Goal: Task Accomplishment & Management: Complete application form

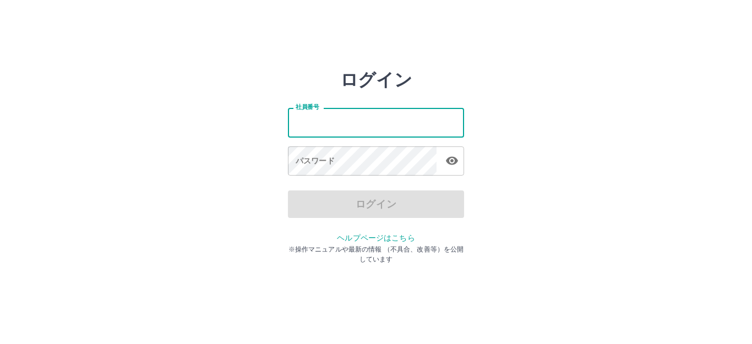
click at [358, 128] on input "社員番号" at bounding box center [376, 122] width 176 height 29
type input "*******"
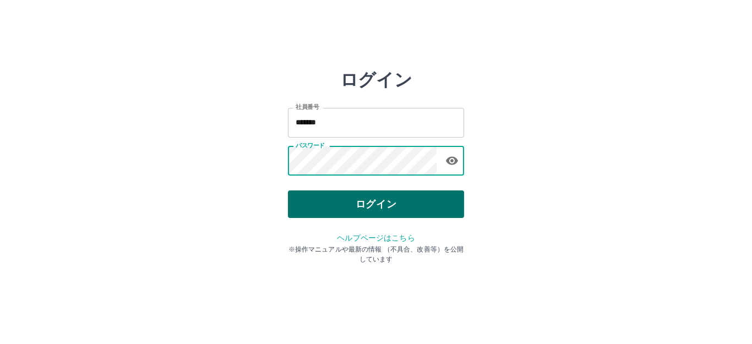
click at [351, 203] on button "ログイン" at bounding box center [376, 205] width 176 height 28
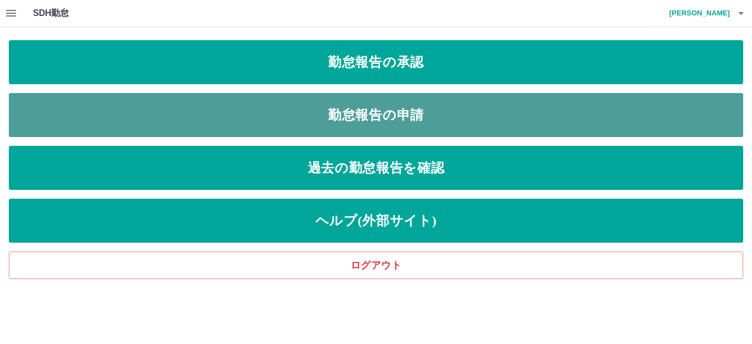
click at [391, 110] on link "勤怠報告の申請" at bounding box center [376, 115] width 735 height 44
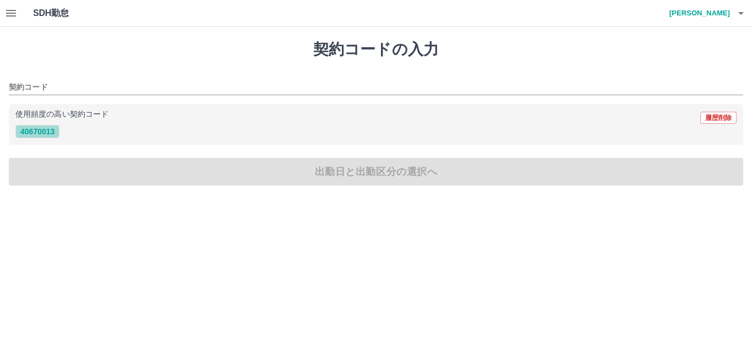
click at [52, 129] on button "40670013" at bounding box center [37, 131] width 44 height 13
type input "********"
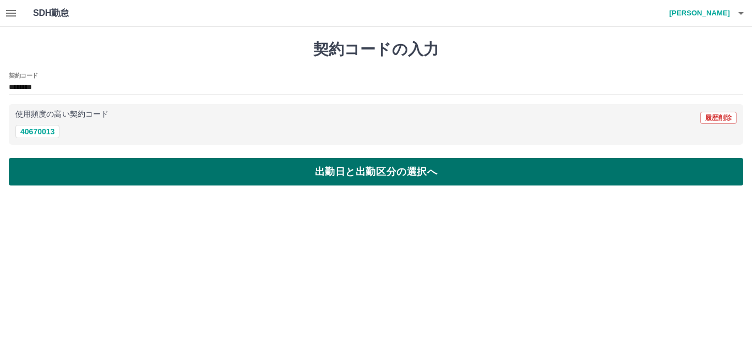
click at [86, 171] on button "出勤日と出勤区分の選択へ" at bounding box center [376, 172] width 735 height 28
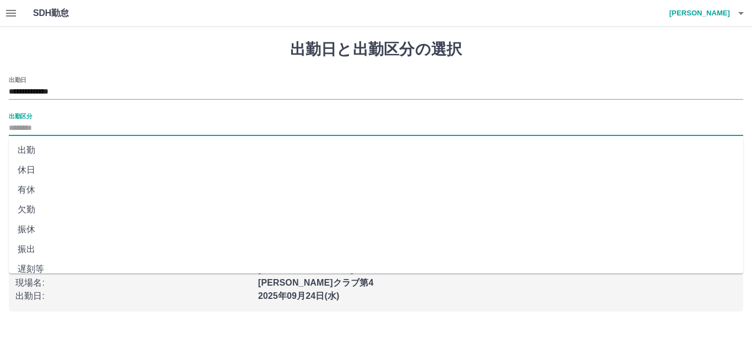
click at [121, 131] on input "出勤区分" at bounding box center [376, 129] width 735 height 14
click at [52, 156] on li "出勤" at bounding box center [376, 150] width 735 height 20
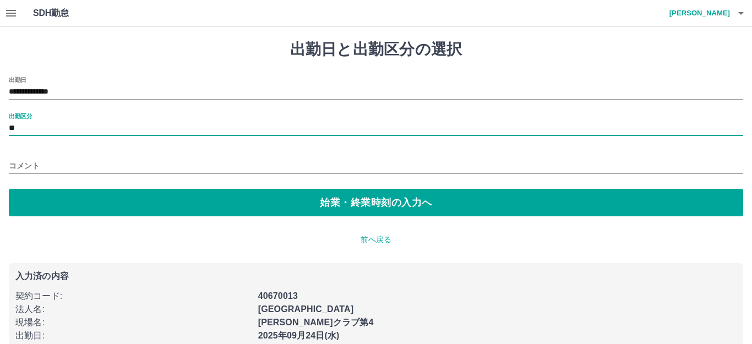
type input "**"
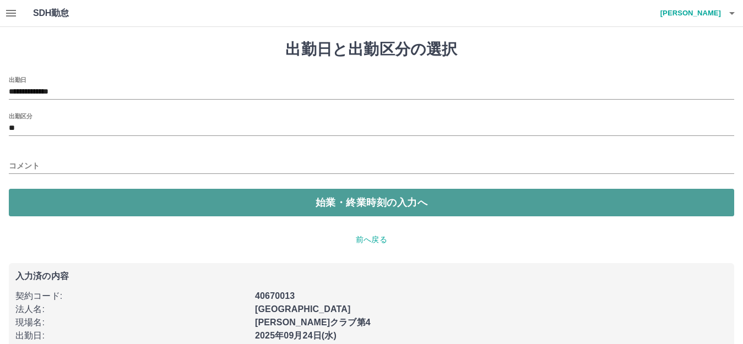
click at [61, 202] on button "始業・終業時刻の入力へ" at bounding box center [371, 203] width 725 height 28
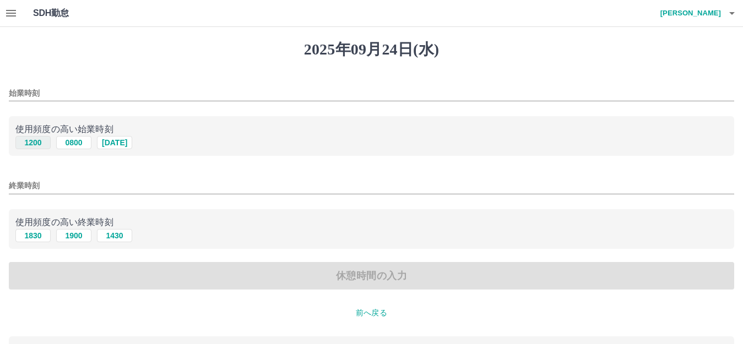
click at [29, 138] on button "1200" at bounding box center [32, 142] width 35 height 13
type input "****"
click at [45, 236] on button "1830" at bounding box center [32, 235] width 35 height 13
type input "****"
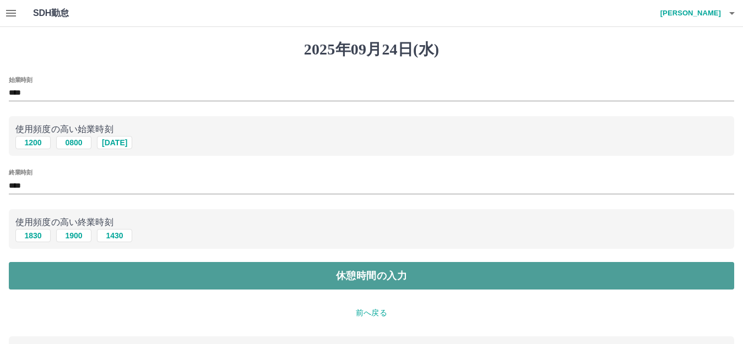
click at [226, 283] on button "休憩時間の入力" at bounding box center [371, 276] width 725 height 28
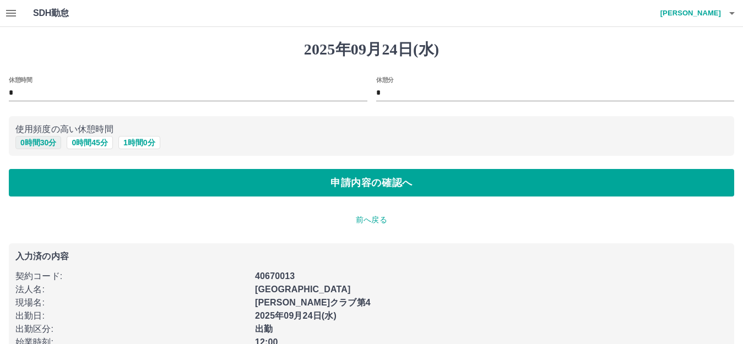
click at [50, 148] on button "0 時間 30 分" at bounding box center [38, 142] width 46 height 13
type input "**"
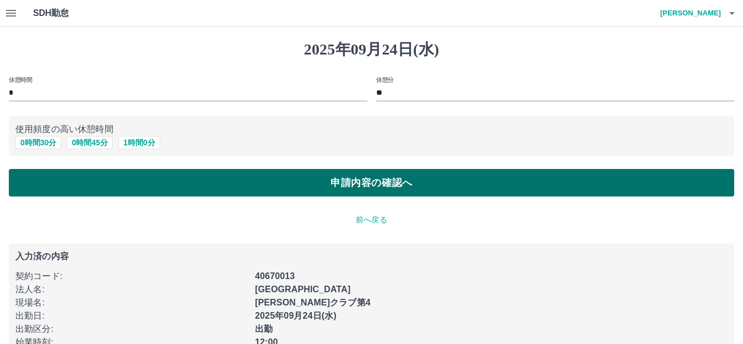
click at [57, 191] on button "申請内容の確認へ" at bounding box center [371, 183] width 725 height 28
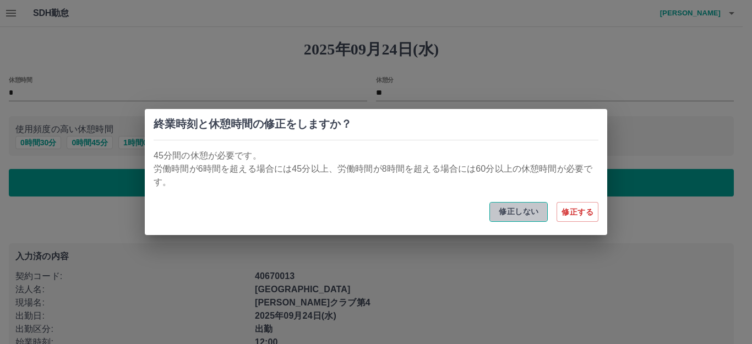
click at [527, 216] on button "修正しない" at bounding box center [519, 212] width 58 height 20
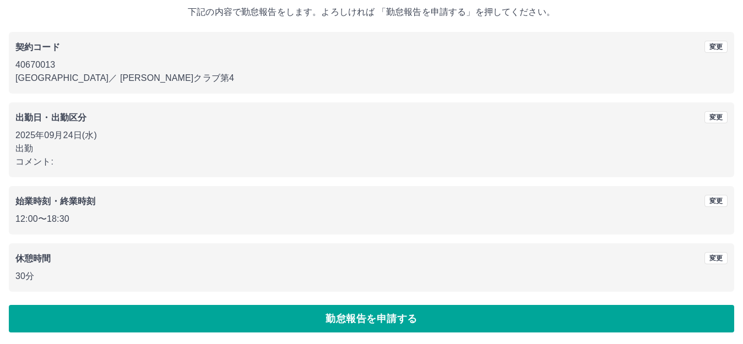
scroll to position [68, 0]
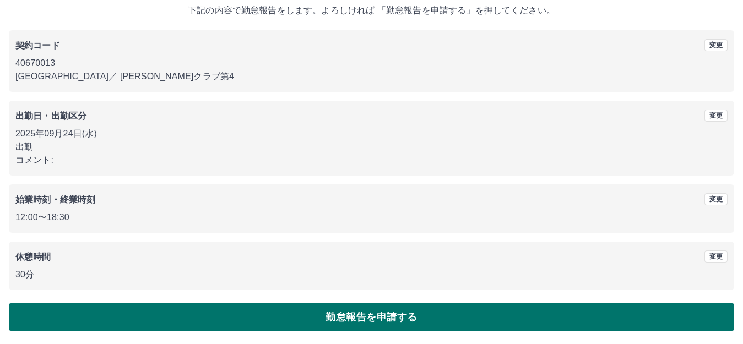
click at [291, 322] on button "勤怠報告を申請する" at bounding box center [371, 318] width 725 height 28
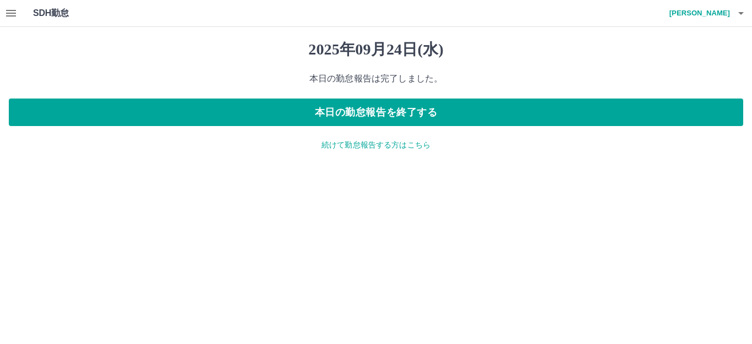
click at [9, 10] on icon "button" at bounding box center [11, 13] width 10 height 7
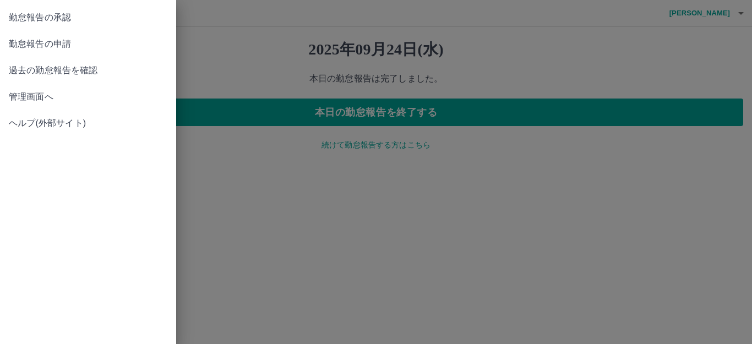
click at [72, 15] on span "勤怠報告の承認" at bounding box center [88, 17] width 159 height 13
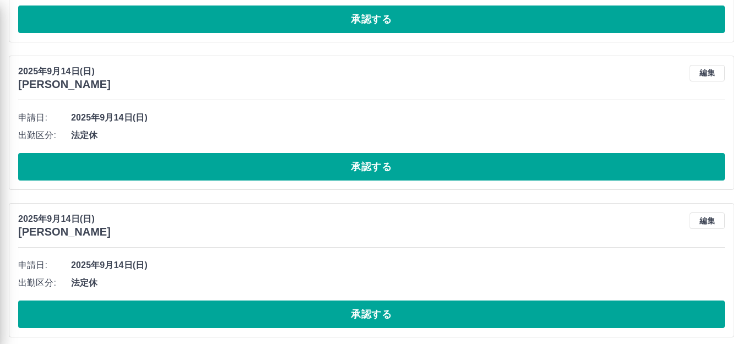
scroll to position [3093, 0]
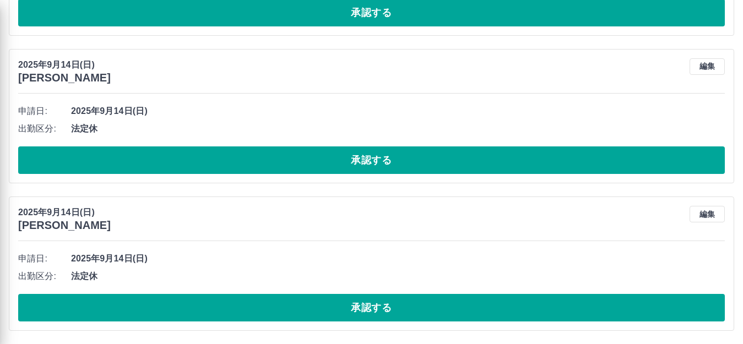
click at [177, 313] on div "勤怠報告の承認 勤怠報告の申請 過去の勤怠報告を確認 管理画面へ ヘルプ(外部サイト)" at bounding box center [371, 172] width 743 height 344
click at [291, 312] on div "勤怠報告の承認 勤怠報告の申請 過去の勤怠報告を確認 管理画面へ ヘルプ(外部サイト)" at bounding box center [371, 172] width 743 height 344
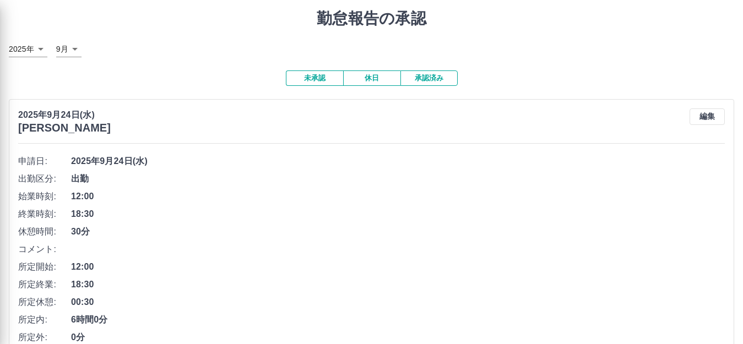
scroll to position [0, 0]
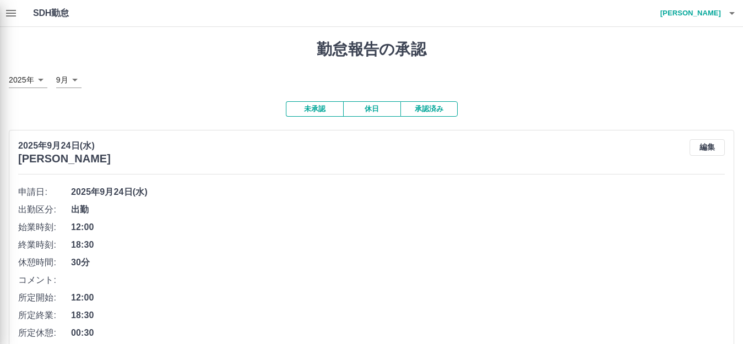
drag, startPoint x: 10, startPoint y: 17, endPoint x: 21, endPoint y: 17, distance: 11.0
click at [10, 17] on div "勤怠報告の承認 勤怠報告の申請 過去の勤怠報告を確認 管理画面へ ヘルプ(外部サイト)" at bounding box center [371, 172] width 743 height 344
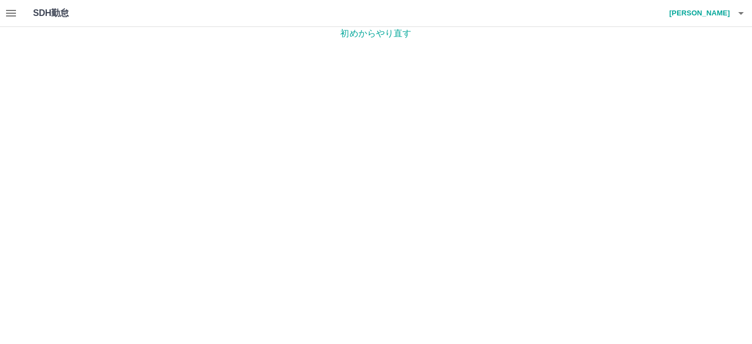
click at [376, 32] on p "初めからやり直す" at bounding box center [376, 33] width 752 height 13
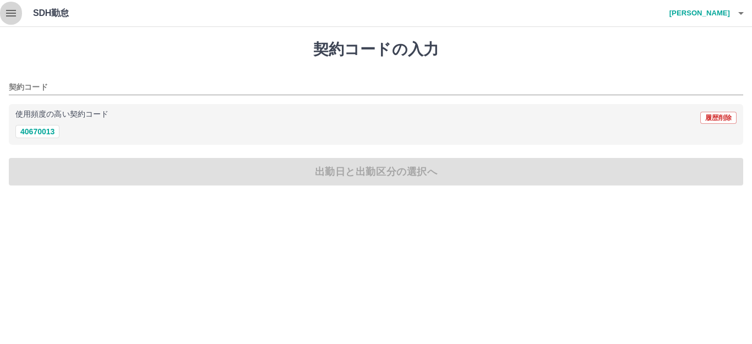
click at [4, 13] on icon "button" at bounding box center [10, 13] width 13 height 13
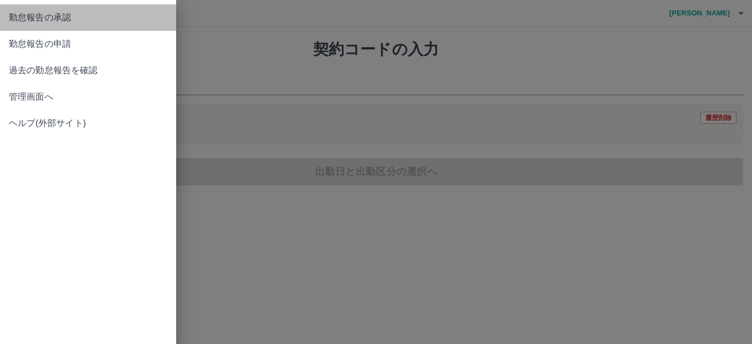
click at [68, 18] on span "勤怠報告の承認" at bounding box center [88, 17] width 159 height 13
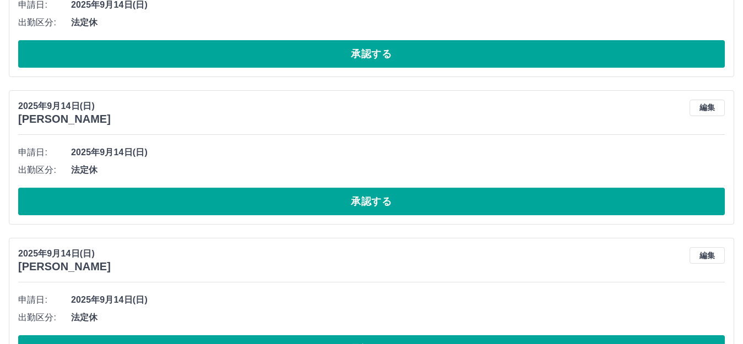
scroll to position [3093, 0]
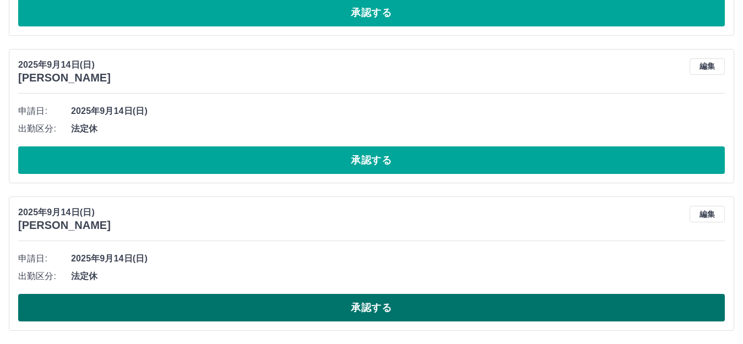
click at [209, 309] on button "承認する" at bounding box center [371, 308] width 707 height 28
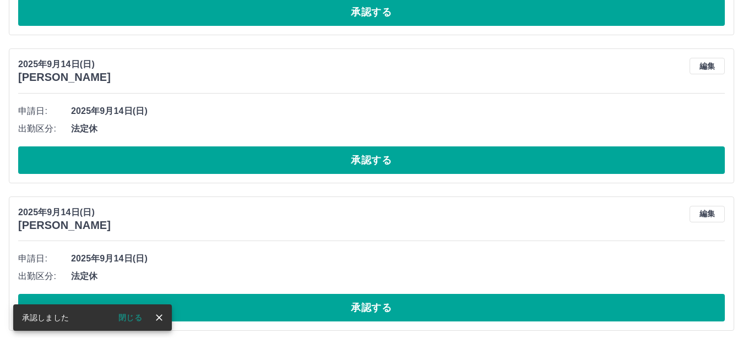
scroll to position [2945, 0]
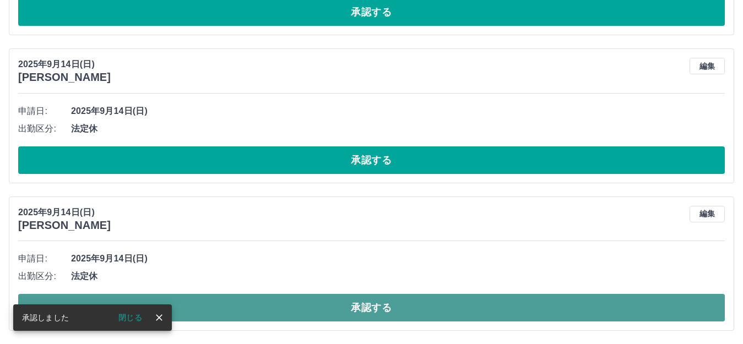
click at [311, 316] on button "承認する" at bounding box center [371, 308] width 707 height 28
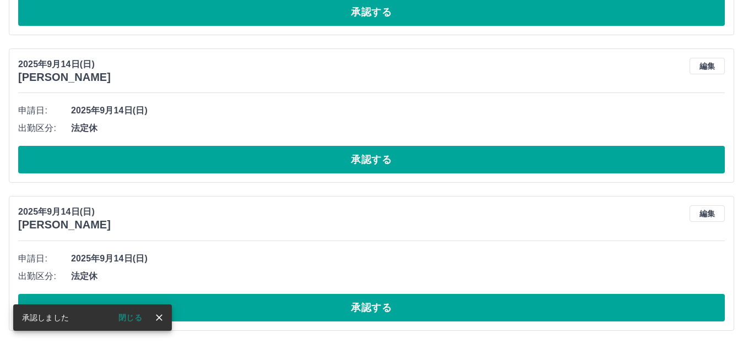
scroll to position [2797, 0]
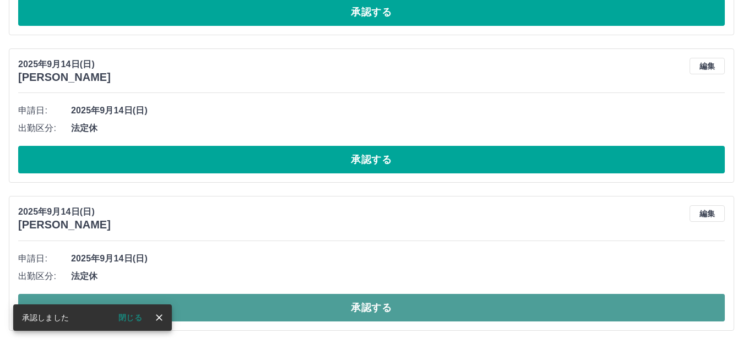
click at [372, 309] on button "承認する" at bounding box center [371, 308] width 707 height 28
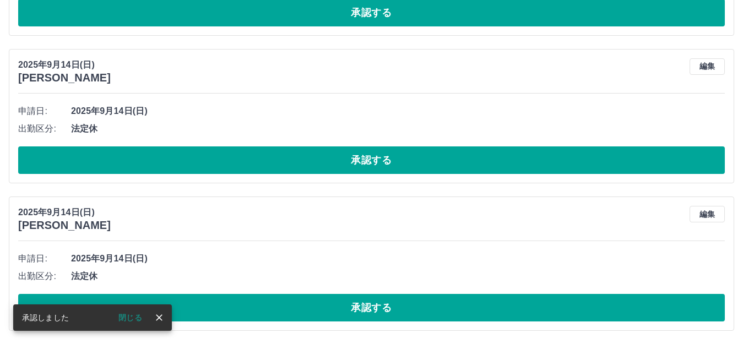
scroll to position [2649, 0]
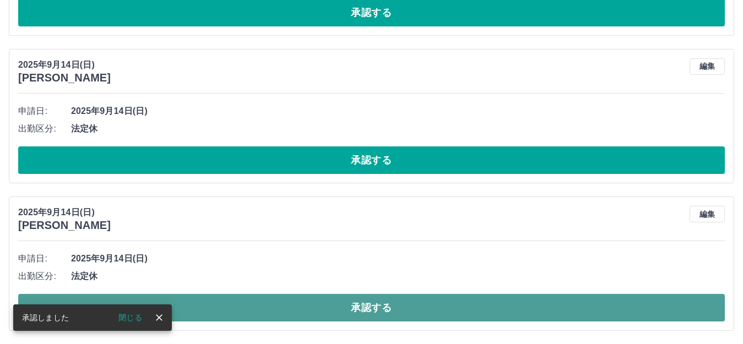
click at [349, 310] on button "承認する" at bounding box center [371, 308] width 707 height 28
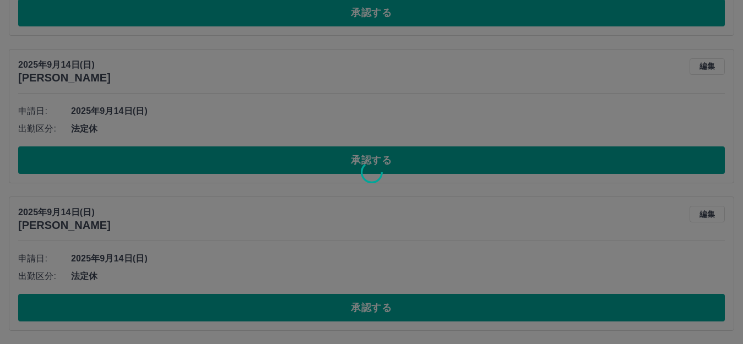
scroll to position [2501, 0]
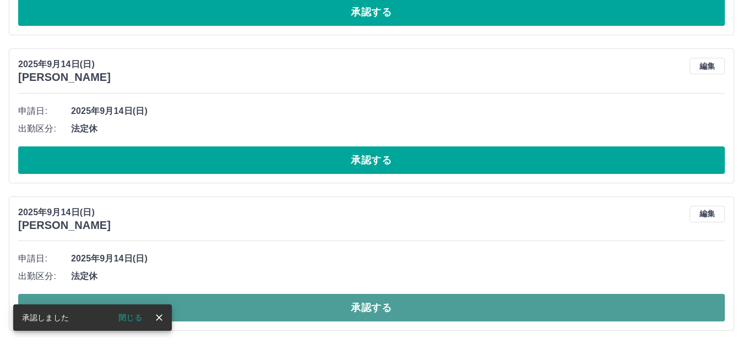
click at [345, 308] on button "承認する" at bounding box center [371, 308] width 707 height 28
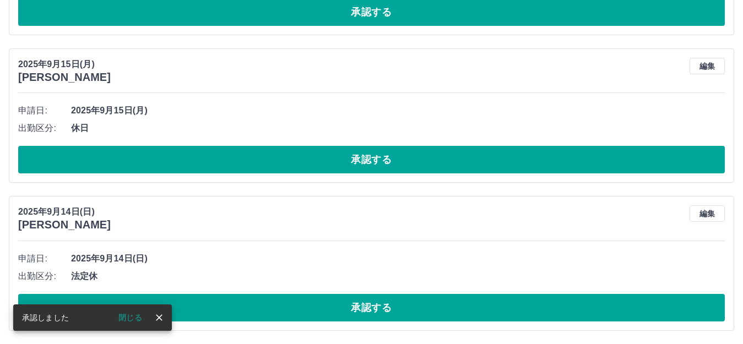
scroll to position [2354, 0]
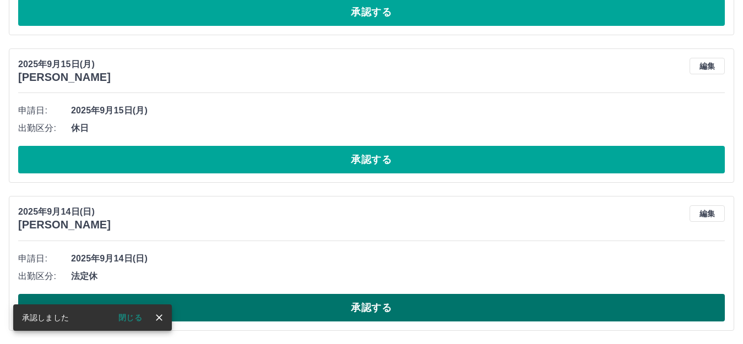
click at [365, 304] on button "承認する" at bounding box center [371, 308] width 707 height 28
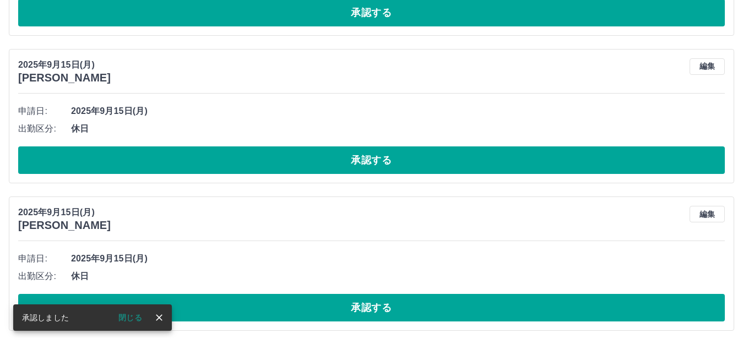
scroll to position [2206, 0]
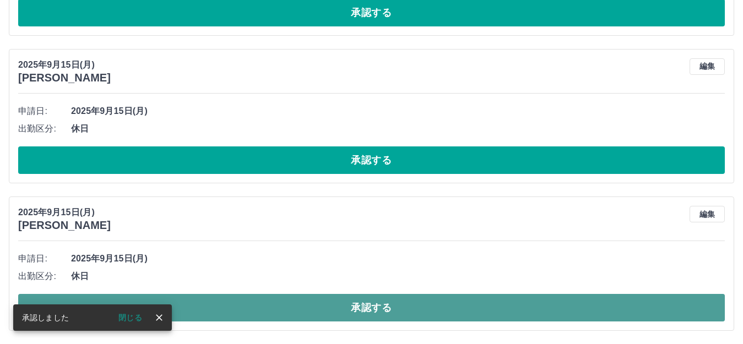
click at [369, 312] on button "承認する" at bounding box center [371, 308] width 707 height 28
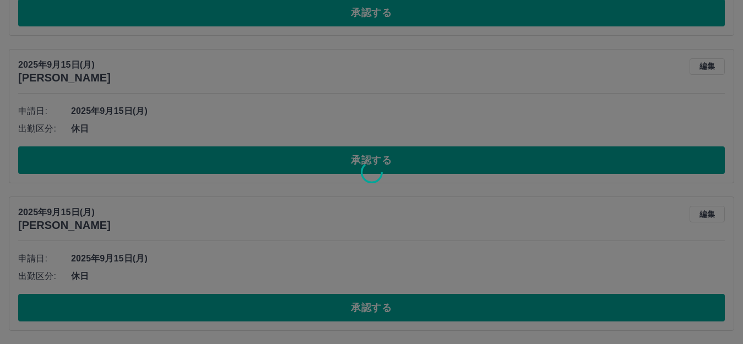
scroll to position [2058, 0]
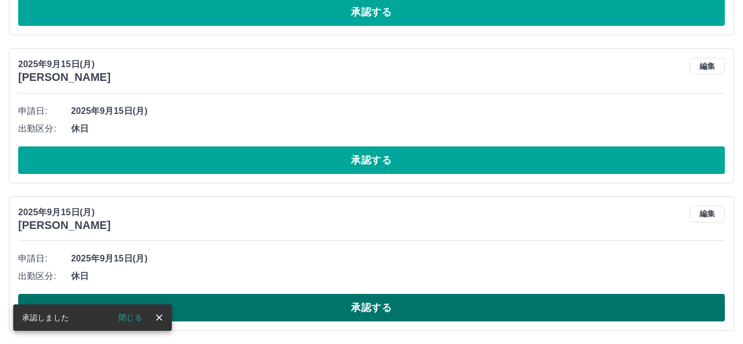
click at [371, 307] on button "承認する" at bounding box center [371, 308] width 707 height 28
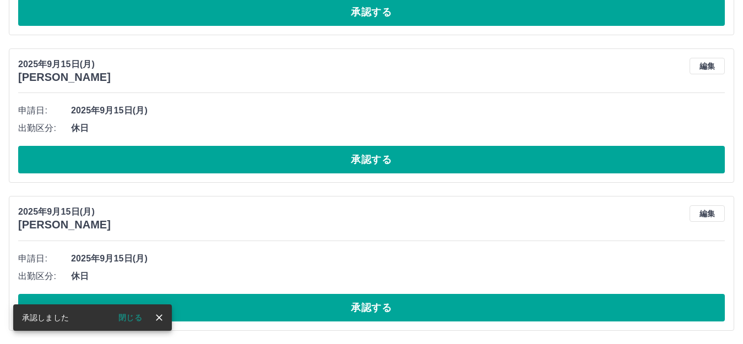
scroll to position [1910, 0]
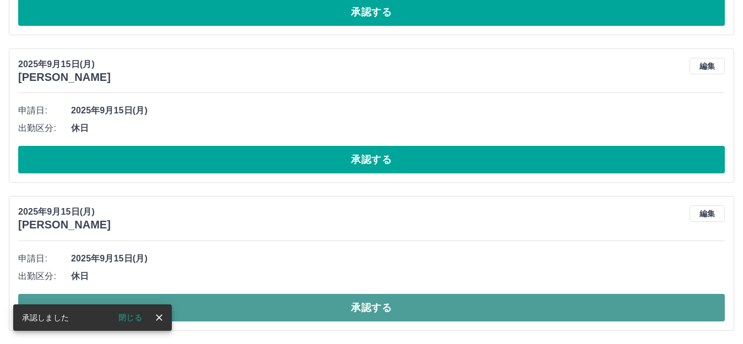
click at [365, 308] on button "承認する" at bounding box center [371, 308] width 707 height 28
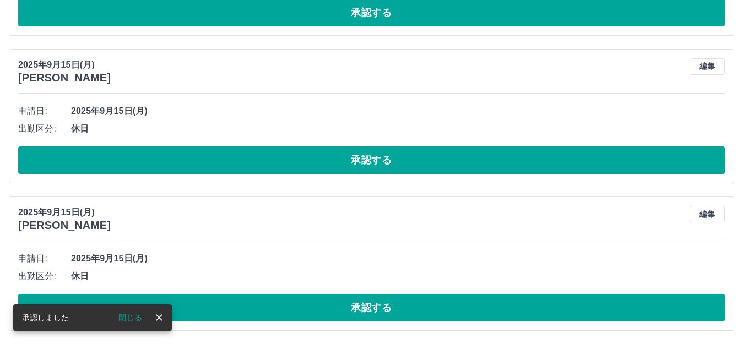
scroll to position [1762, 0]
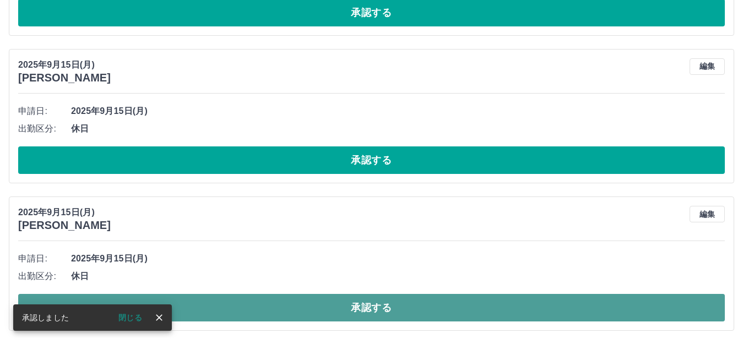
click at [373, 311] on button "承認する" at bounding box center [371, 308] width 707 height 28
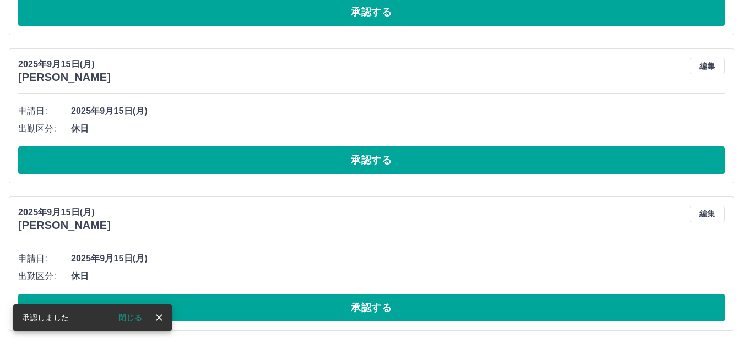
scroll to position [1615, 0]
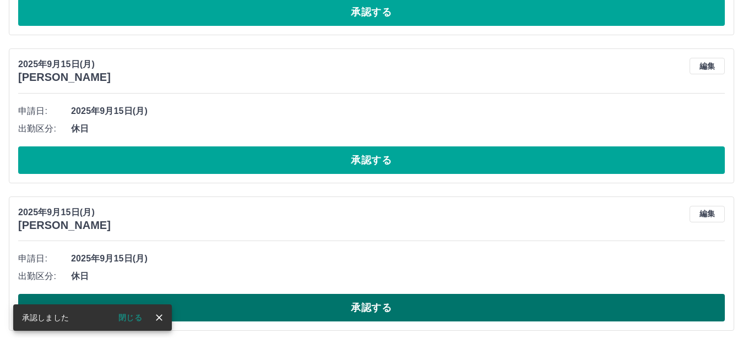
click at [325, 304] on button "承認する" at bounding box center [371, 308] width 707 height 28
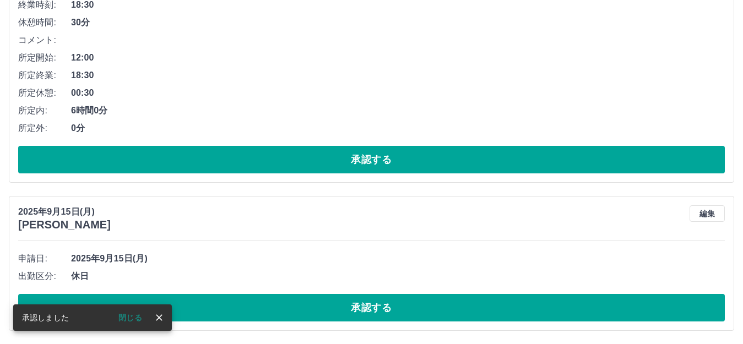
scroll to position [1467, 0]
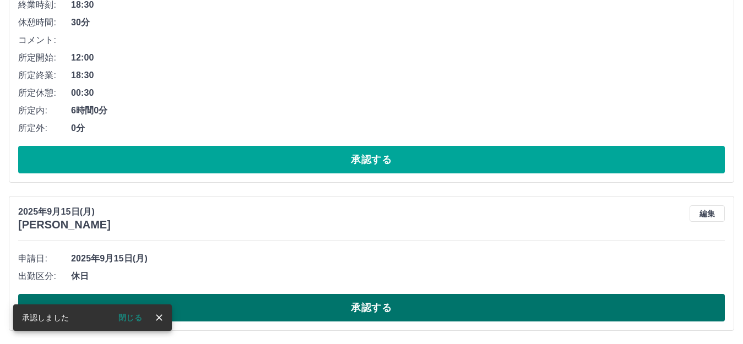
click at [359, 304] on button "承認する" at bounding box center [371, 308] width 707 height 28
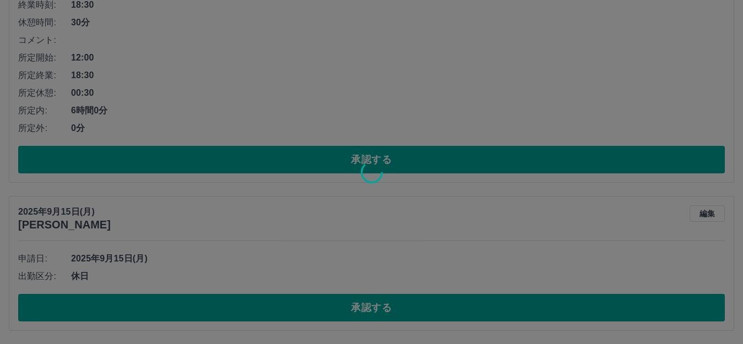
scroll to position [1319, 0]
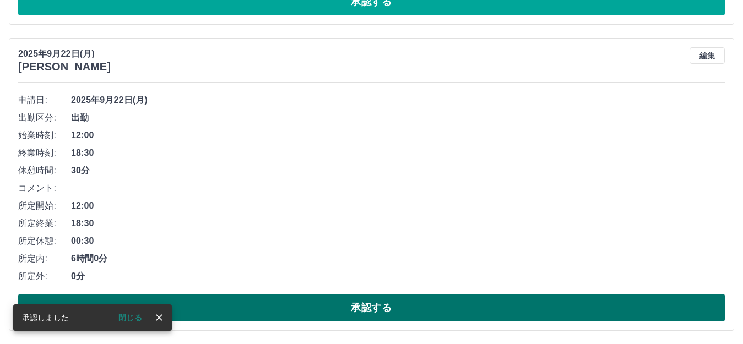
click at [348, 310] on button "承認する" at bounding box center [371, 308] width 707 height 28
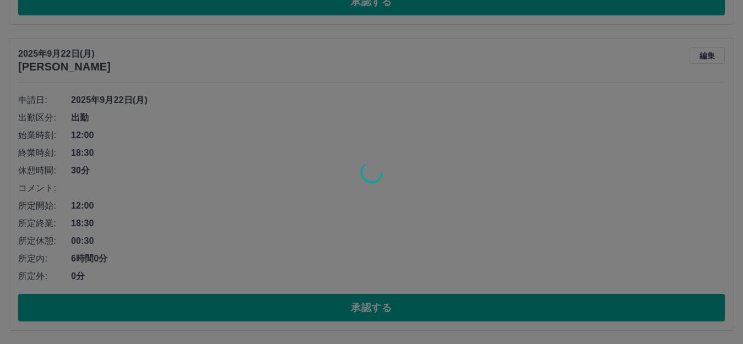
scroll to position [1012, 0]
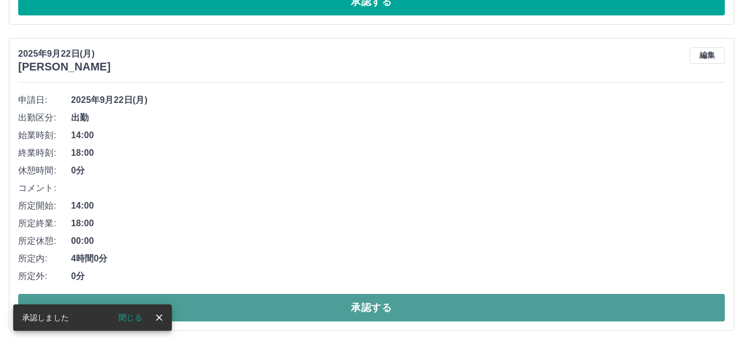
click at [347, 315] on button "承認する" at bounding box center [371, 308] width 707 height 28
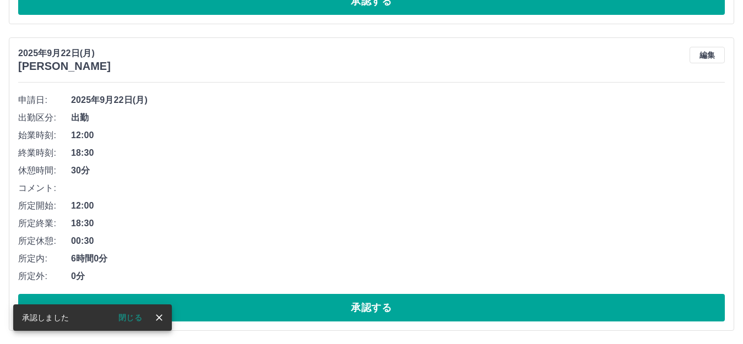
scroll to position [706, 0]
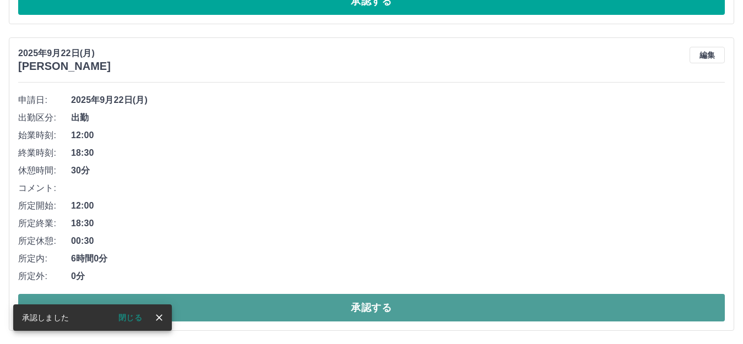
click at [340, 302] on button "承認する" at bounding box center [371, 308] width 707 height 28
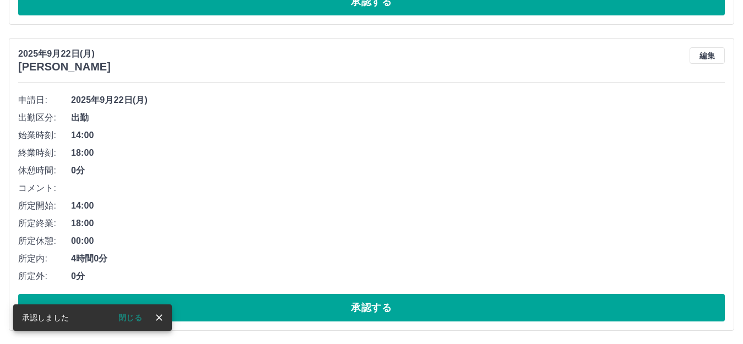
scroll to position [399, 0]
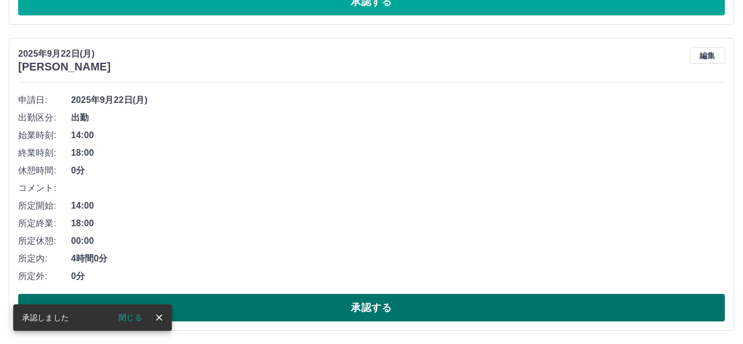
click at [333, 318] on button "承認する" at bounding box center [371, 308] width 707 height 28
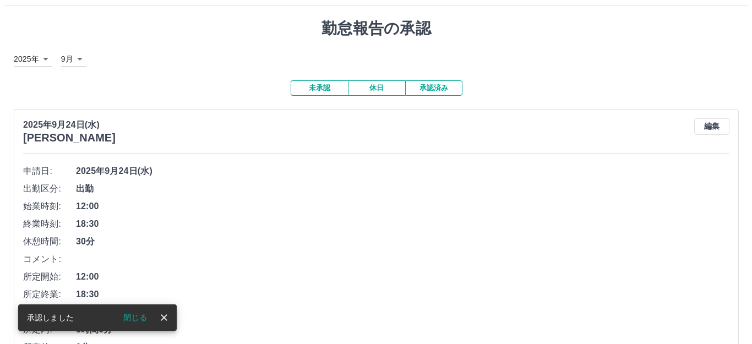
scroll to position [0, 0]
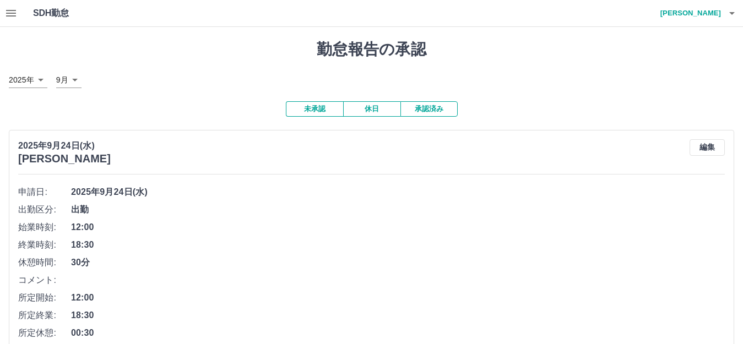
click at [733, 13] on icon "button" at bounding box center [732, 13] width 6 height 3
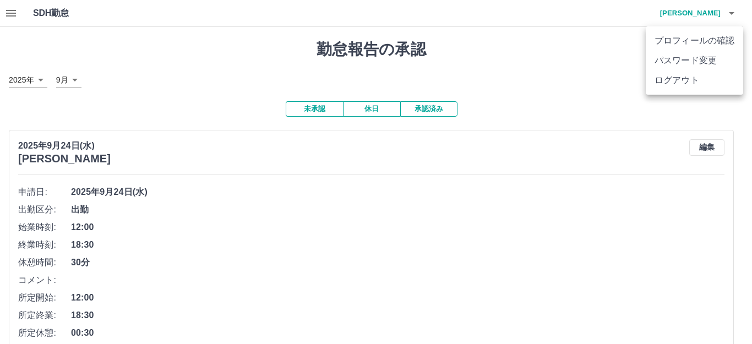
click at [703, 88] on li "ログアウト" at bounding box center [695, 81] width 98 height 20
